Goal: Task Accomplishment & Management: Manage account settings

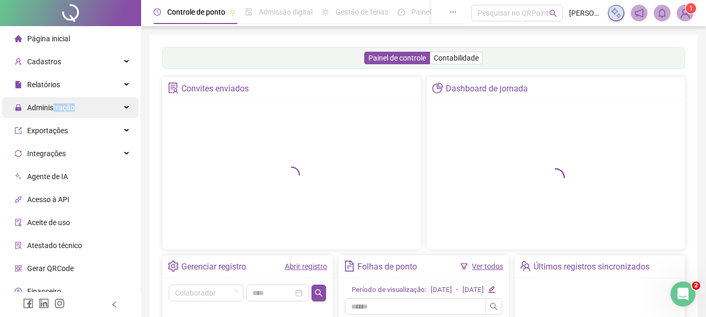
click at [54, 112] on span "Administração" at bounding box center [45, 107] width 60 height 21
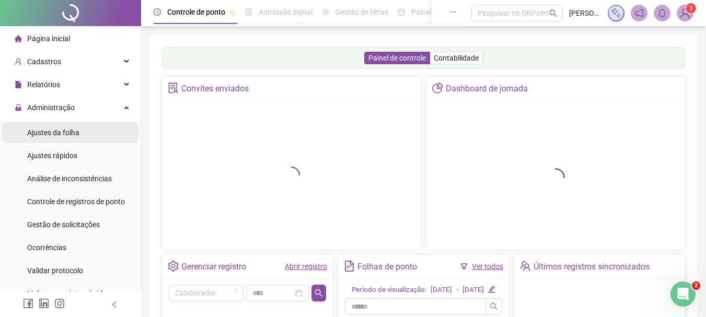
click at [52, 136] on span "Ajustes da folha" at bounding box center [53, 133] width 52 height 8
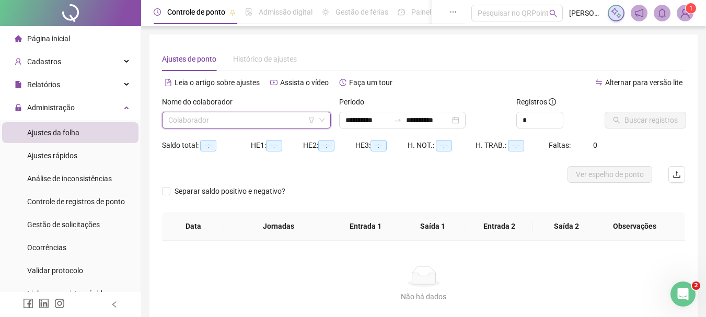
click at [259, 116] on input "search" at bounding box center [241, 120] width 147 height 16
click at [258, 117] on input "search" at bounding box center [241, 120] width 147 height 16
click at [257, 119] on input "search" at bounding box center [241, 120] width 147 height 16
click at [251, 120] on input "search" at bounding box center [241, 120] width 147 height 16
click at [42, 153] on span "Ajustes rápidos" at bounding box center [52, 156] width 50 height 8
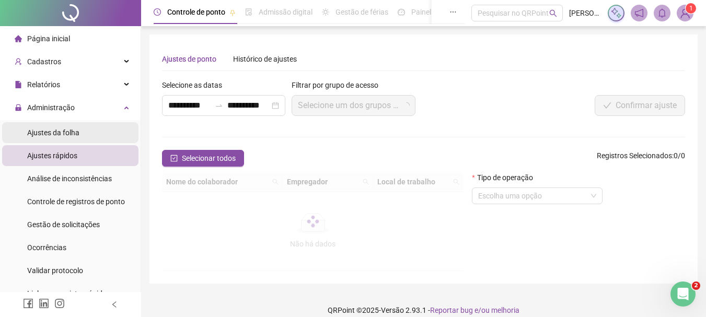
click at [54, 135] on span "Ajustes da folha" at bounding box center [53, 133] width 52 height 8
click at [57, 139] on div "Ajustes da folha" at bounding box center [53, 132] width 52 height 21
click at [58, 135] on span "Ajustes da folha" at bounding box center [53, 133] width 52 height 8
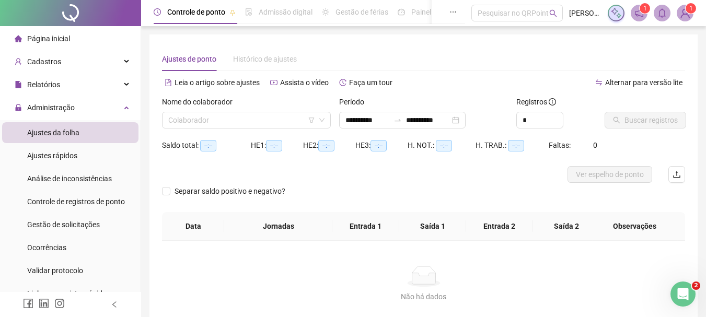
type input "**********"
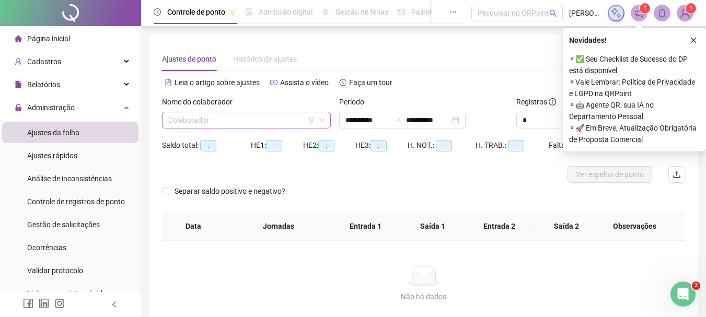
click at [220, 117] on input "search" at bounding box center [241, 120] width 147 height 16
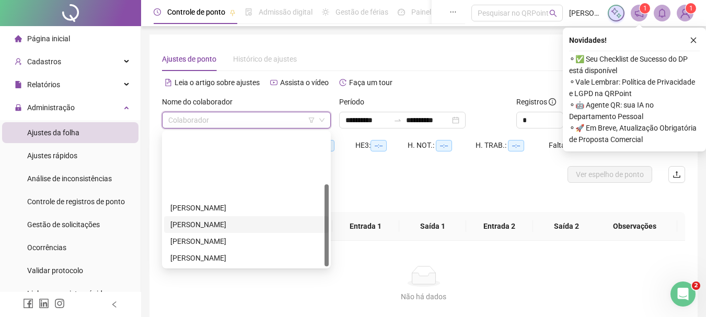
scroll to position [84, 0]
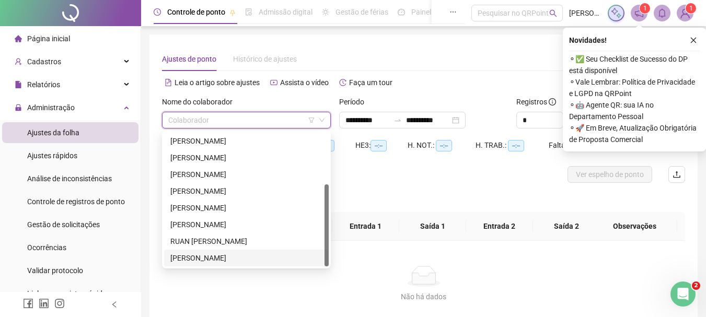
click at [223, 255] on div "[PERSON_NAME]" at bounding box center [246, 258] width 152 height 12
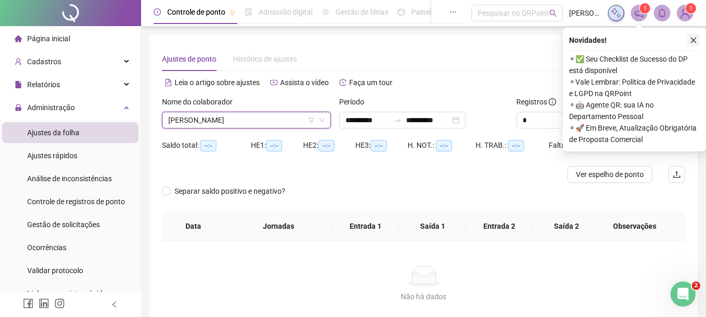
click at [694, 39] on icon "close" at bounding box center [693, 40] width 7 height 7
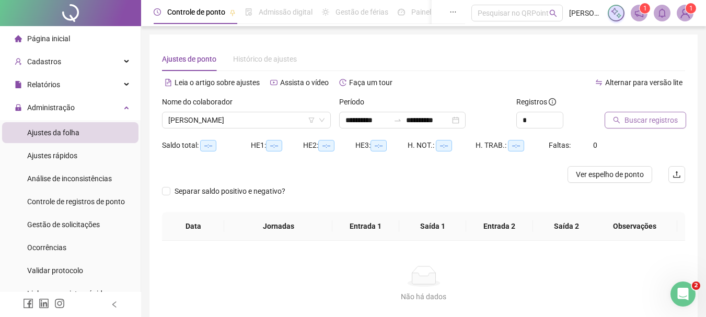
click at [623, 122] on button "Buscar registros" at bounding box center [646, 120] width 82 height 17
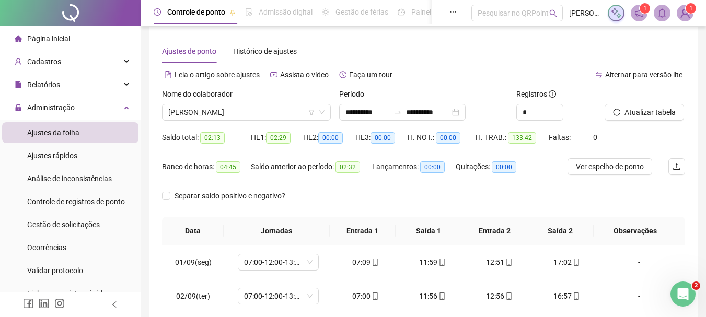
scroll to position [0, 0]
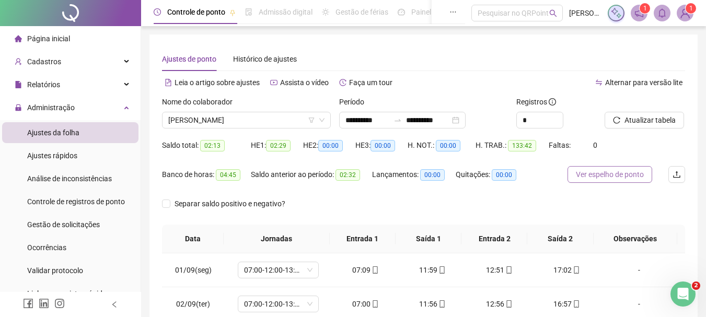
click at [610, 180] on span "Ver espelho de ponto" at bounding box center [610, 175] width 68 height 12
